Goal: Transaction & Acquisition: Purchase product/service

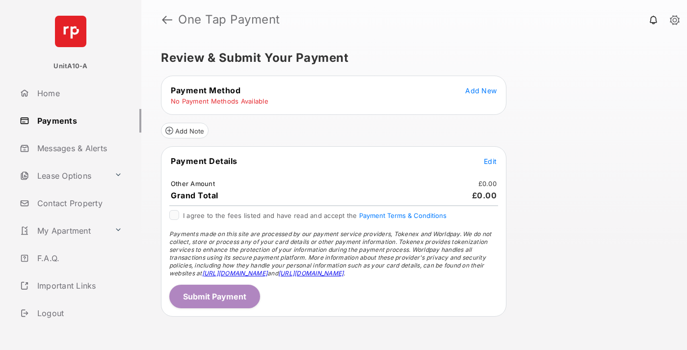
click at [481, 90] on span "Add New" at bounding box center [480, 90] width 31 height 8
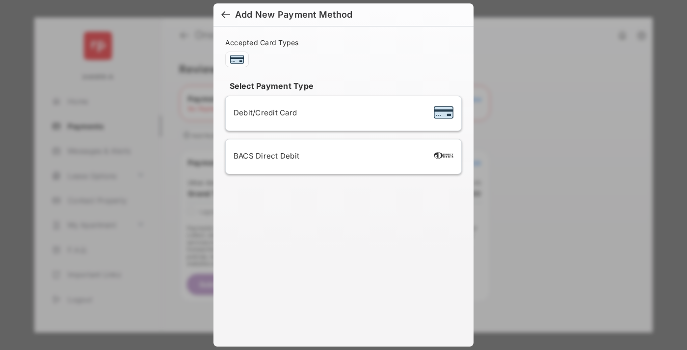
click at [263, 112] on span "Debit/Credit Card" at bounding box center [265, 112] width 63 height 9
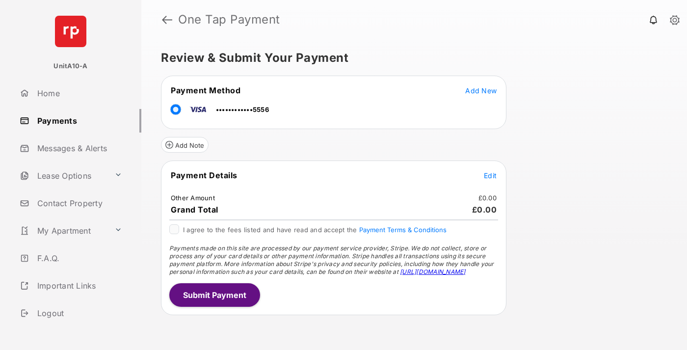
click at [490, 175] on span "Edit" at bounding box center [490, 175] width 13 height 8
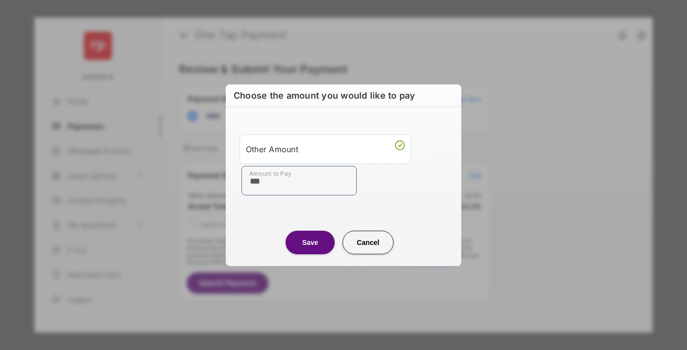
type input "***"
click at [310, 242] on button "Save" at bounding box center [310, 243] width 49 height 24
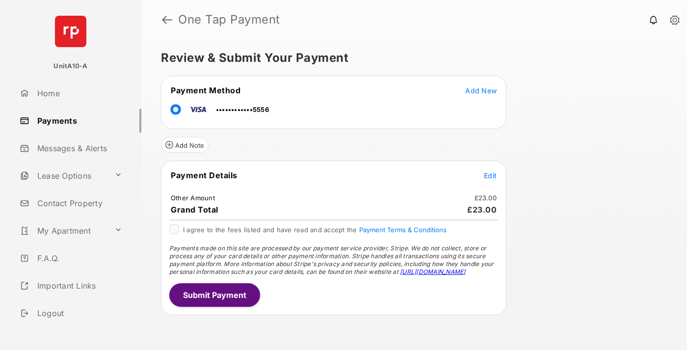
click at [214, 295] on button "Submit Payment" at bounding box center [214, 295] width 91 height 24
